Goal: Check status: Check status

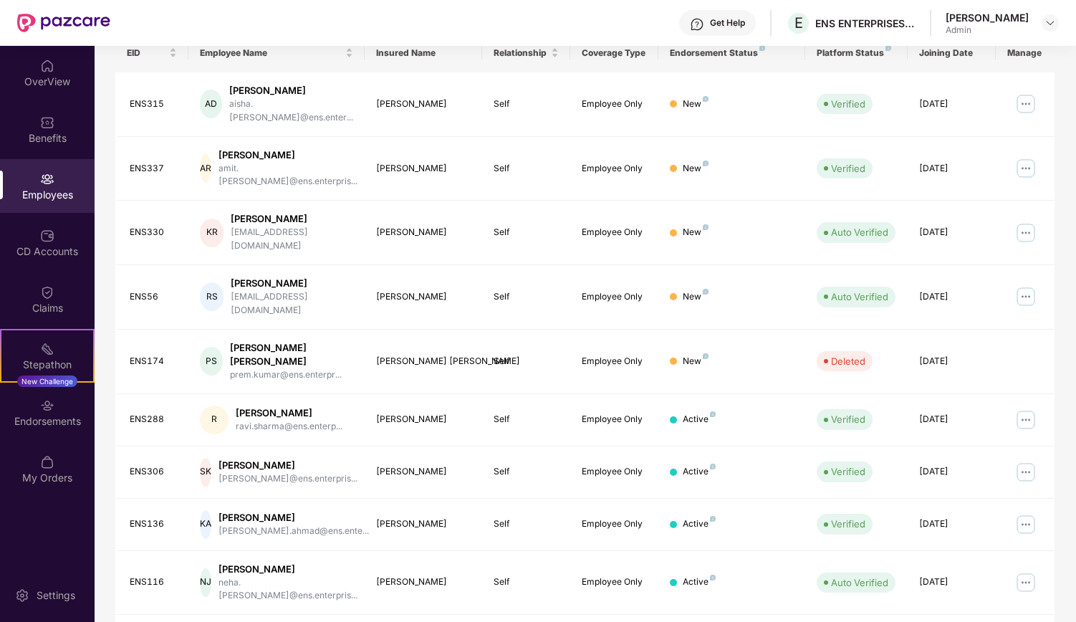
scroll to position [255, 0]
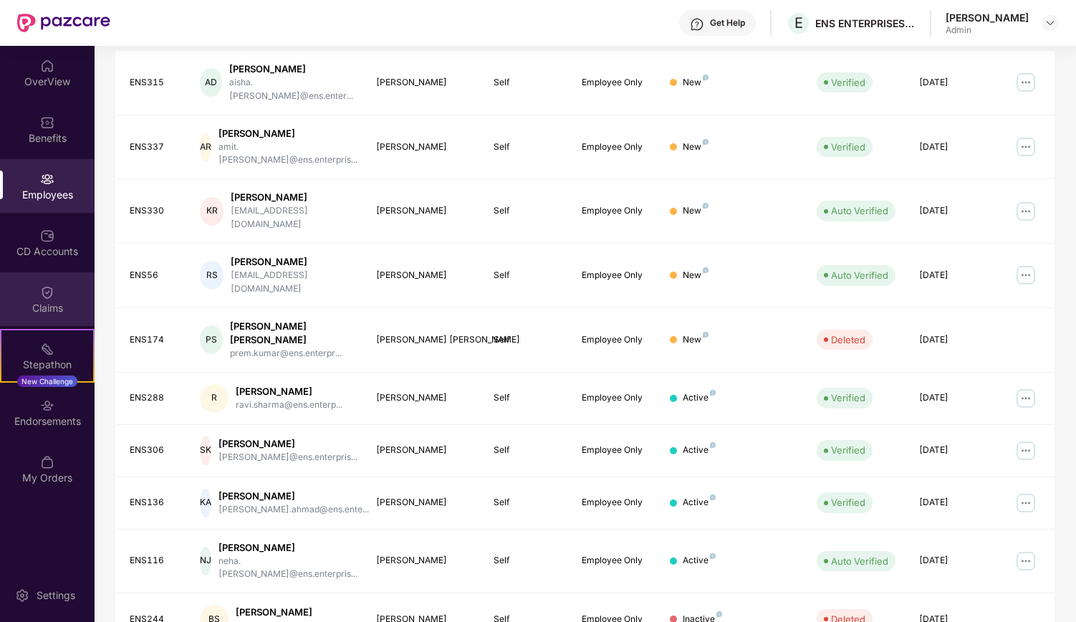
click at [42, 294] on img at bounding box center [47, 292] width 14 height 14
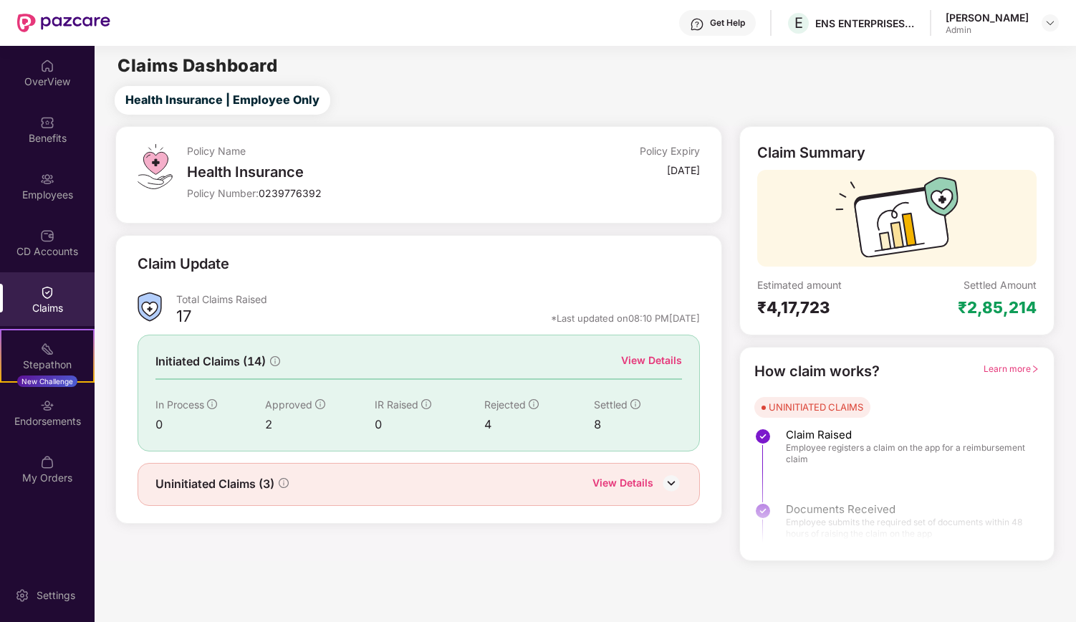
click at [633, 356] on div "View Details" at bounding box center [651, 361] width 61 height 16
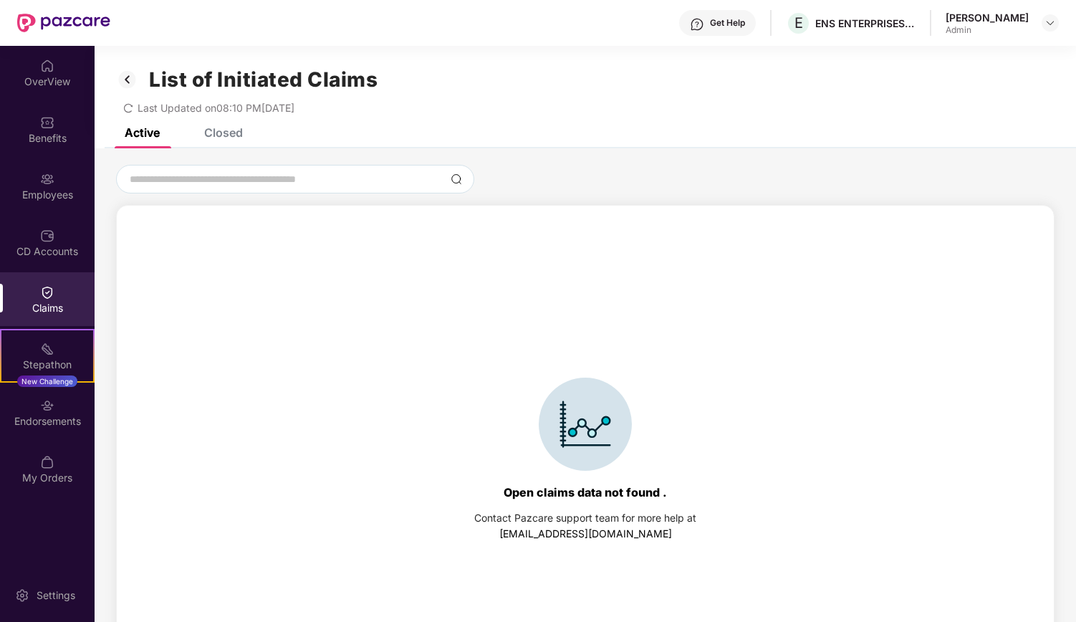
click at [54, 290] on div "Claims" at bounding box center [47, 299] width 95 height 54
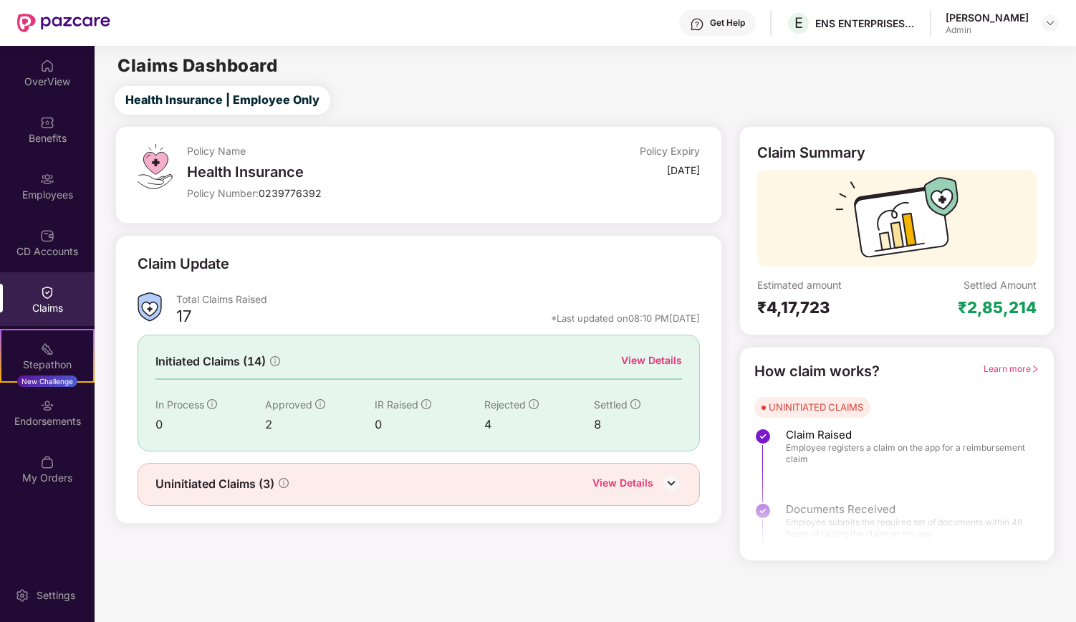
click at [646, 355] on div "View Details" at bounding box center [651, 361] width 61 height 16
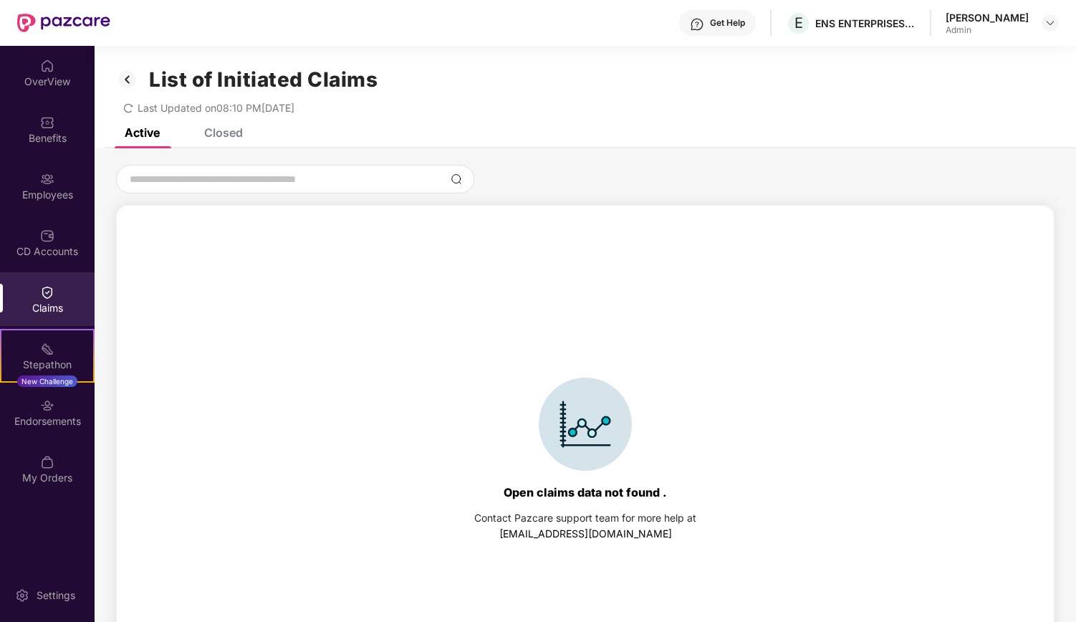
click at [226, 135] on div "Closed" at bounding box center [223, 132] width 39 height 14
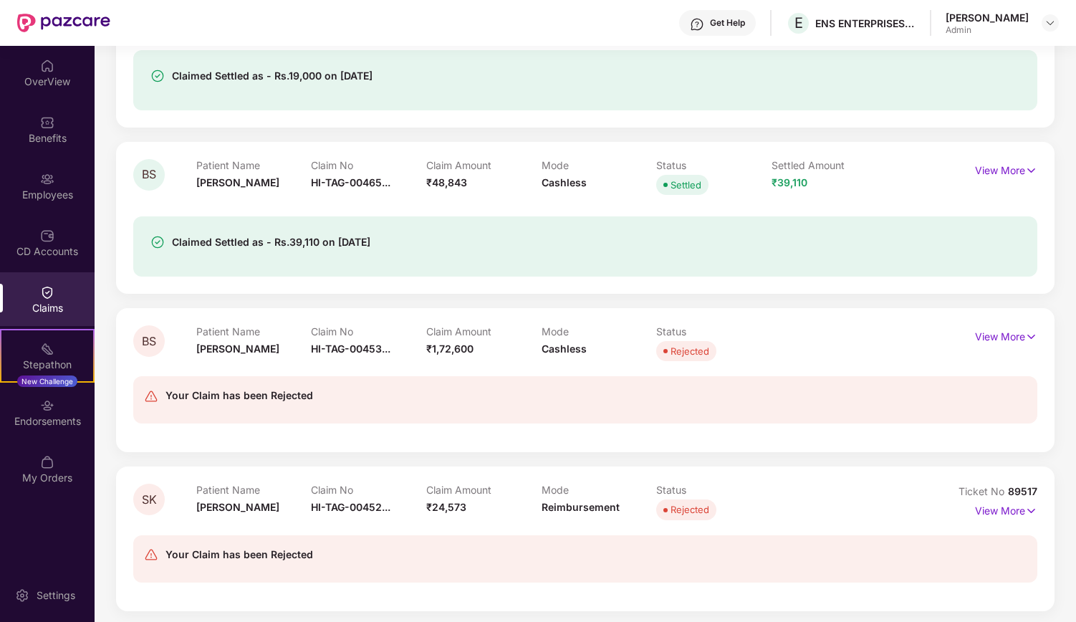
scroll to position [2152, 0]
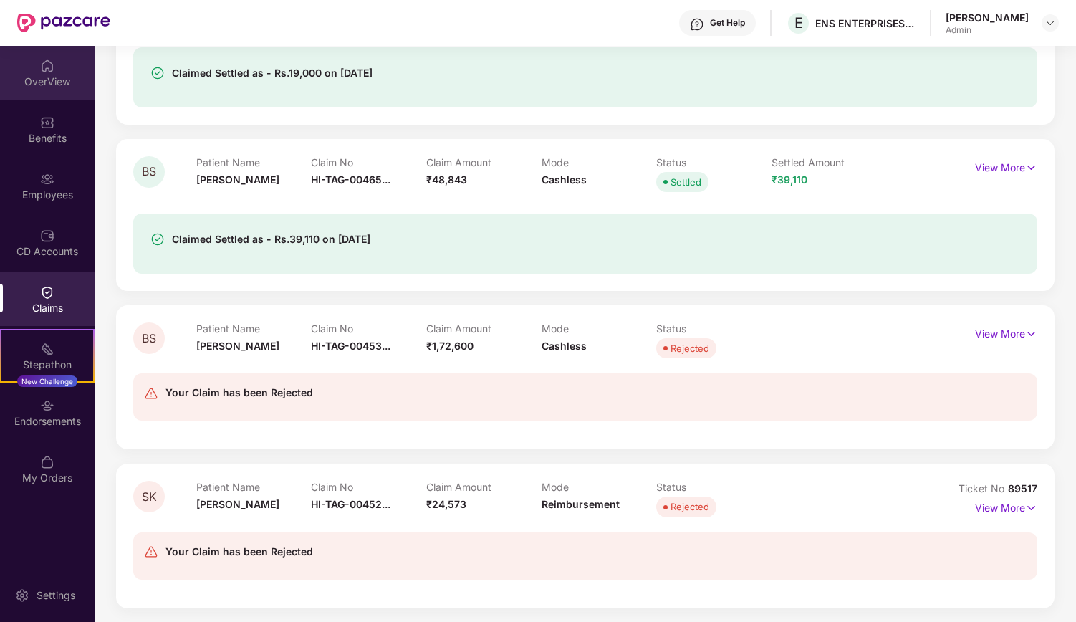
click at [42, 79] on div "OverView" at bounding box center [47, 82] width 95 height 14
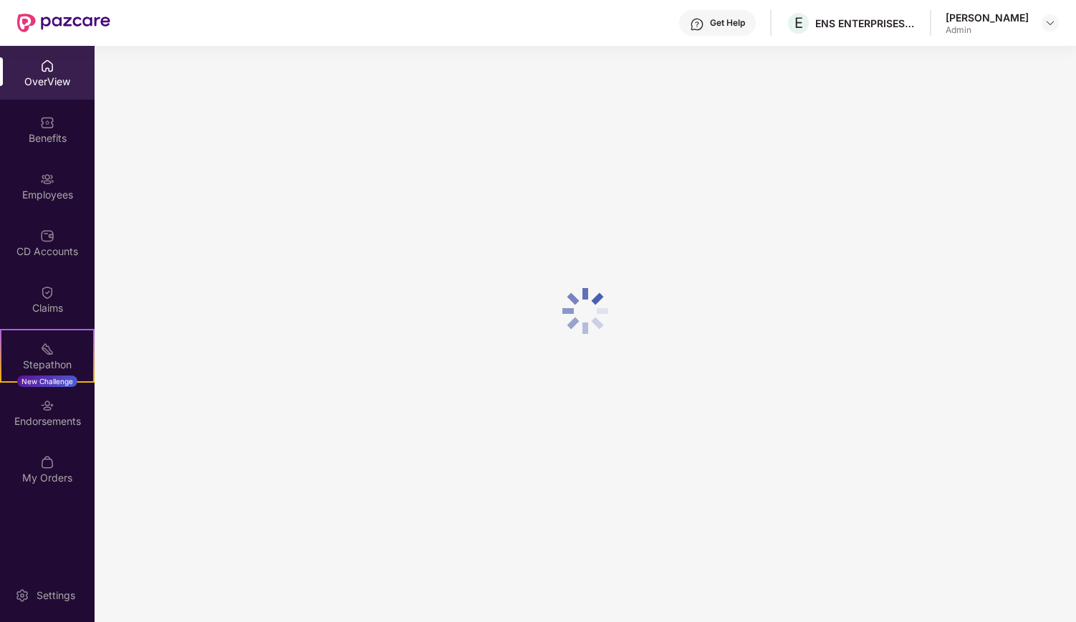
scroll to position [46, 0]
